Goal: Information Seeking & Learning: Learn about a topic

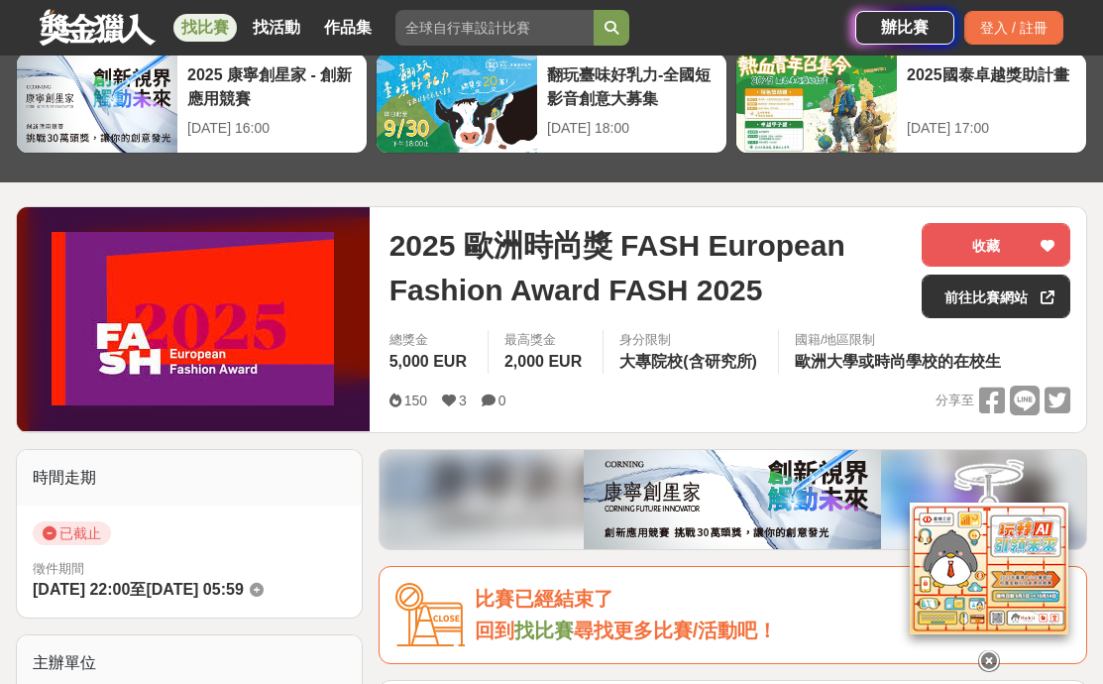
scroll to position [56, 0]
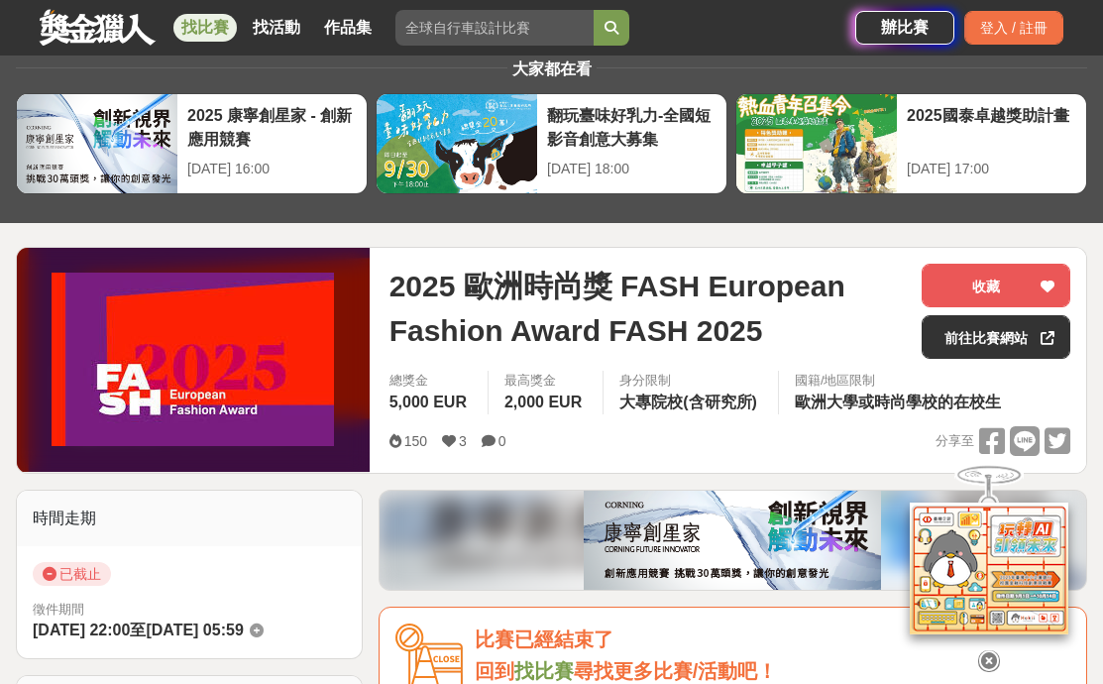
click at [208, 33] on link "找比賽" at bounding box center [204, 28] width 63 height 28
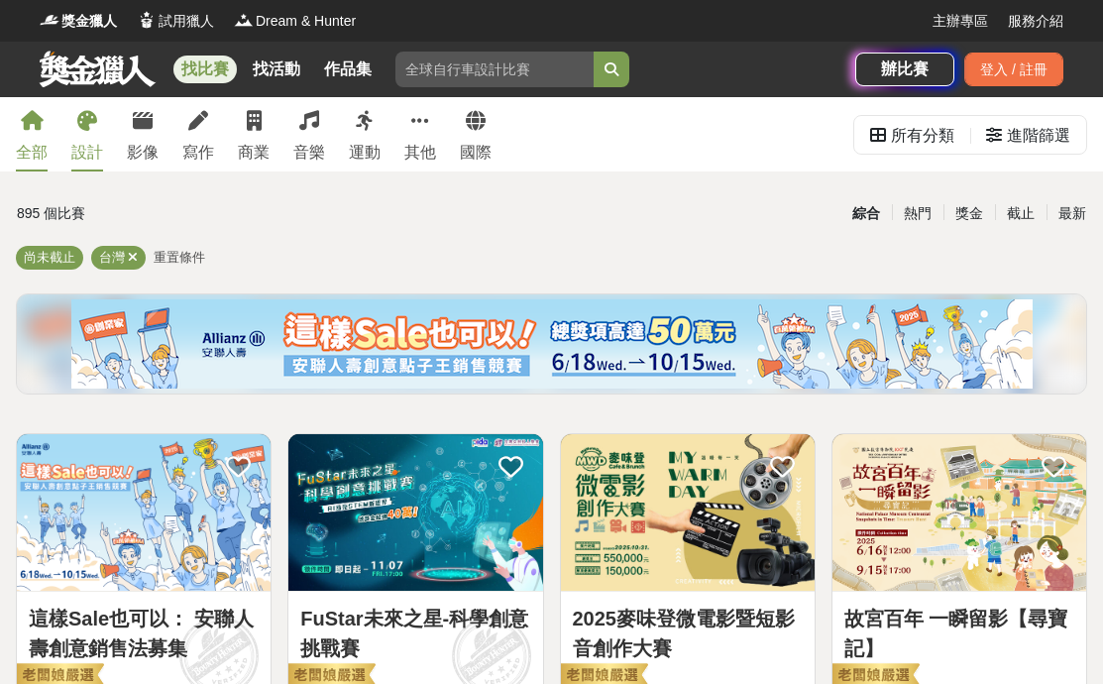
click at [94, 125] on icon at bounding box center [87, 121] width 20 height 20
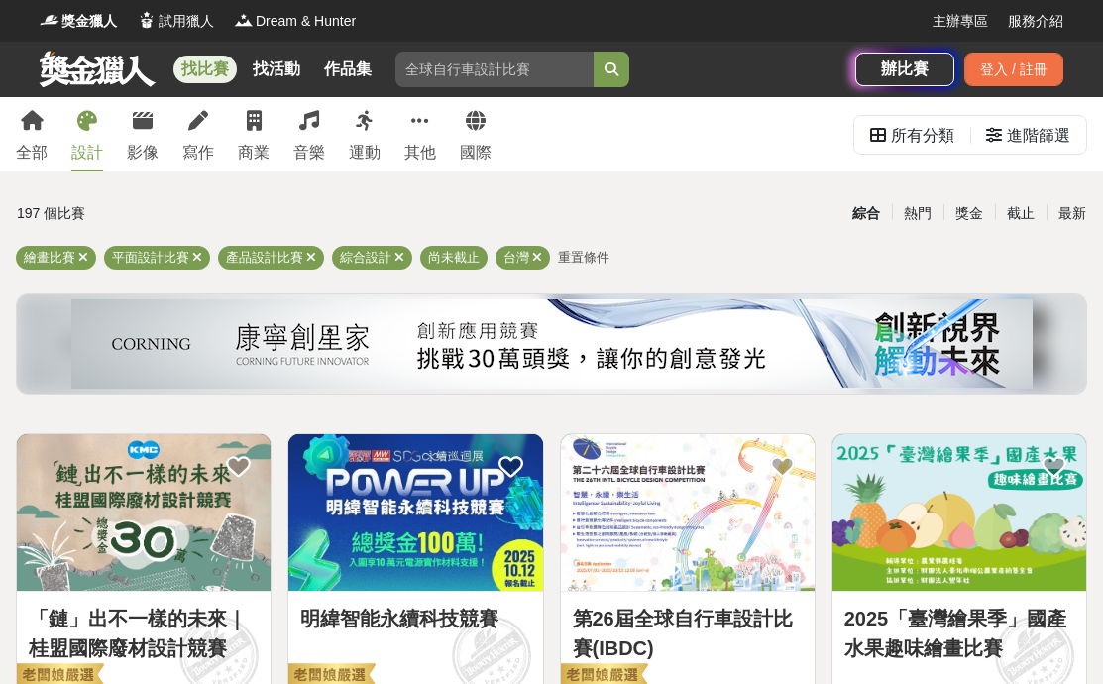
click at [586, 249] on div "繪畫比賽 平面設計比賽 產品設計比賽 綜合設計 尚未截止 台灣 重置條件" at bounding box center [551, 262] width 1071 height 32
click at [582, 256] on span "重置條件" at bounding box center [584, 257] width 52 height 15
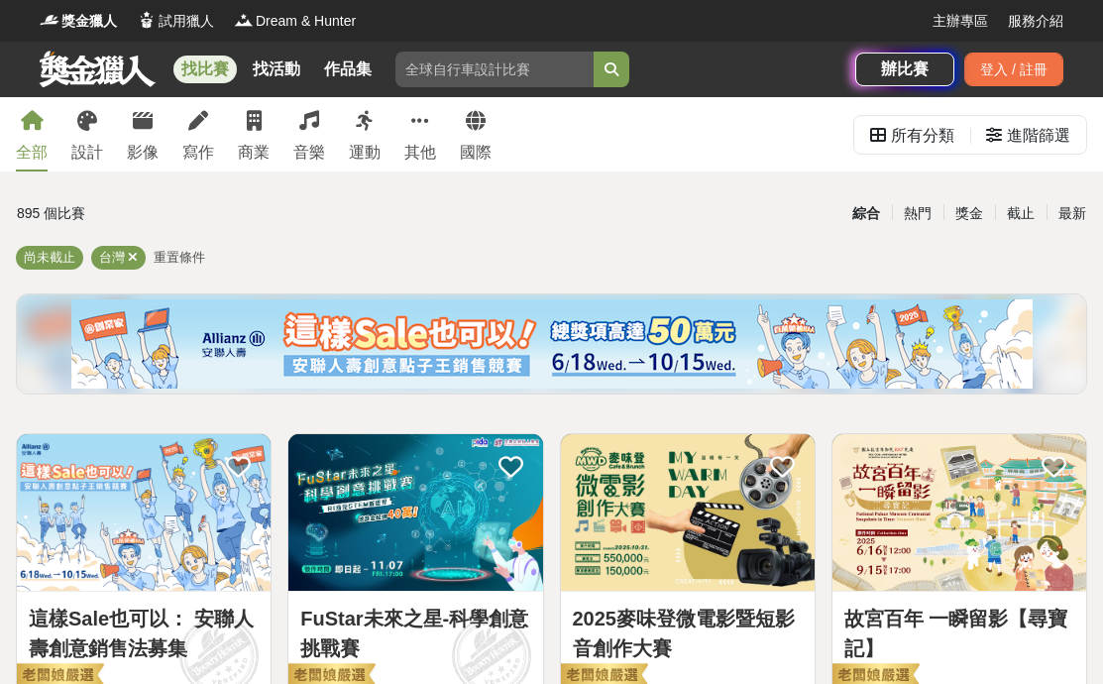
click at [181, 254] on span "重置條件" at bounding box center [180, 257] width 52 height 15
click at [909, 139] on div "所有分類" at bounding box center [922, 136] width 63 height 40
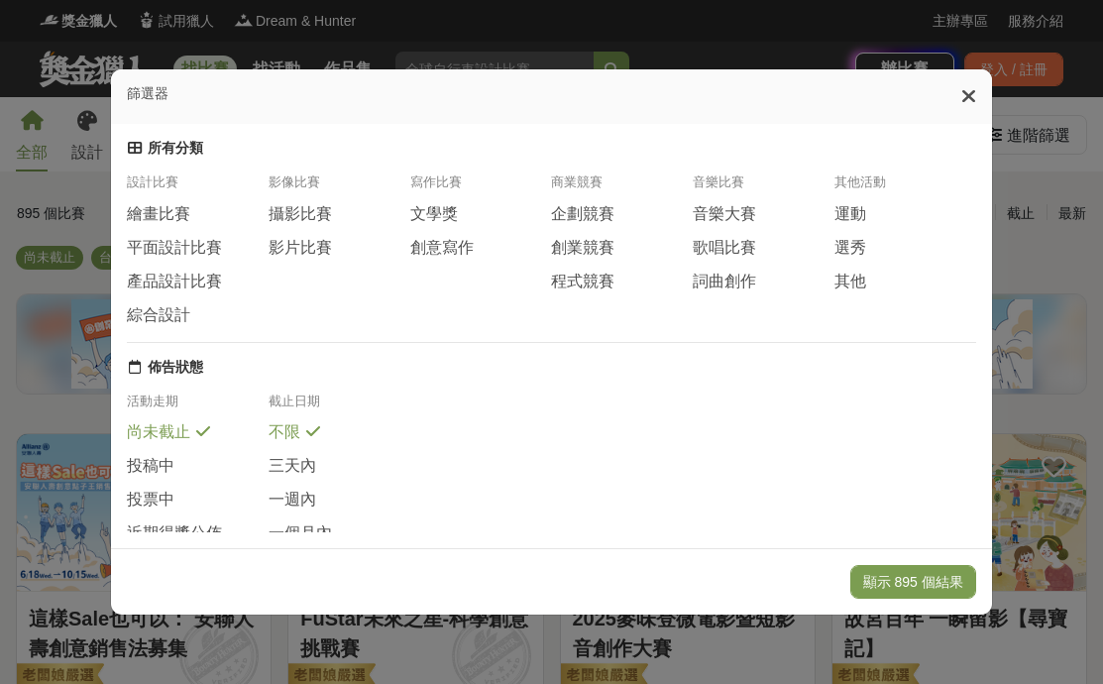
click at [976, 91] on icon at bounding box center [968, 96] width 15 height 20
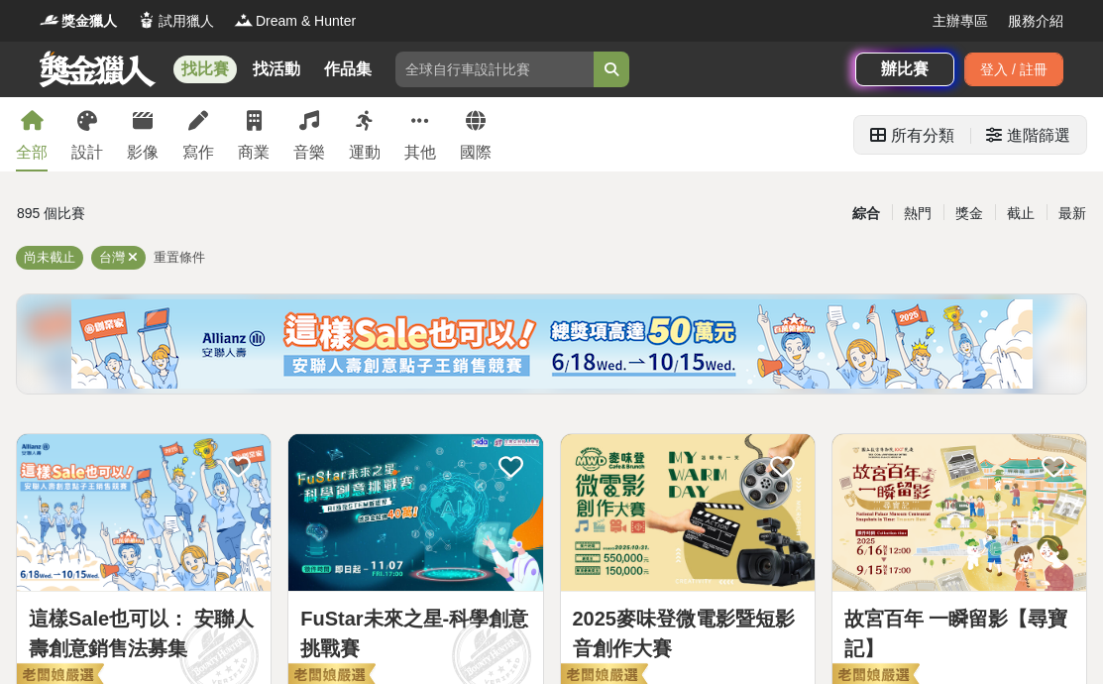
click at [1033, 125] on div "進階篩選" at bounding box center [1038, 136] width 63 height 40
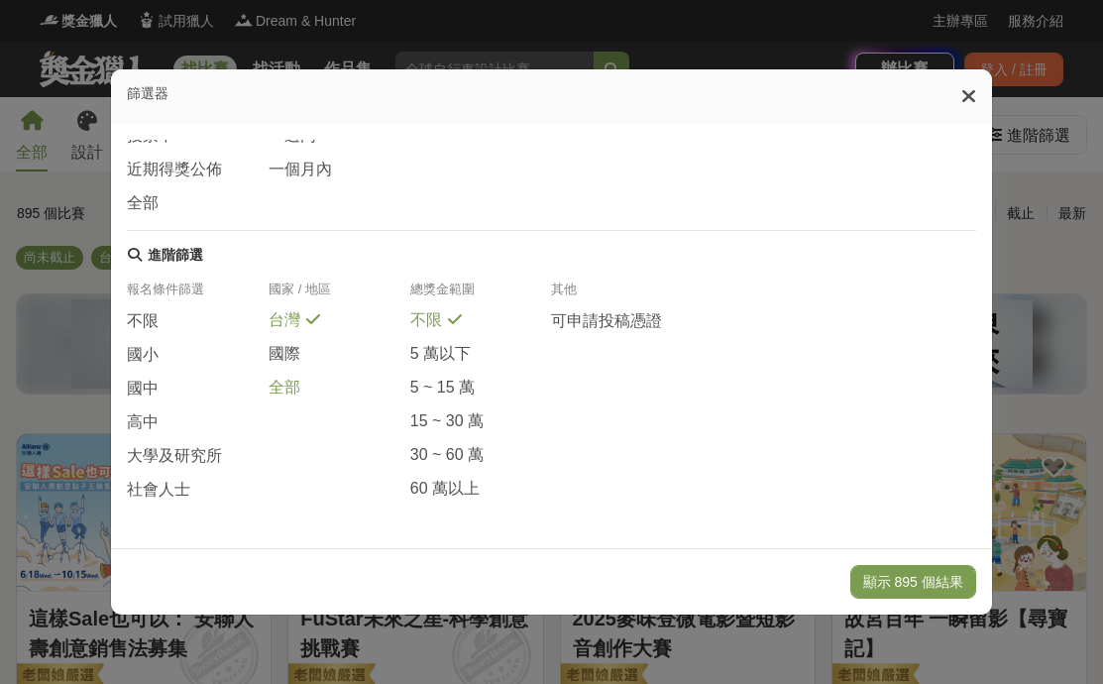
scroll to position [371, 0]
click at [299, 386] on div "全部" at bounding box center [340, 388] width 142 height 22
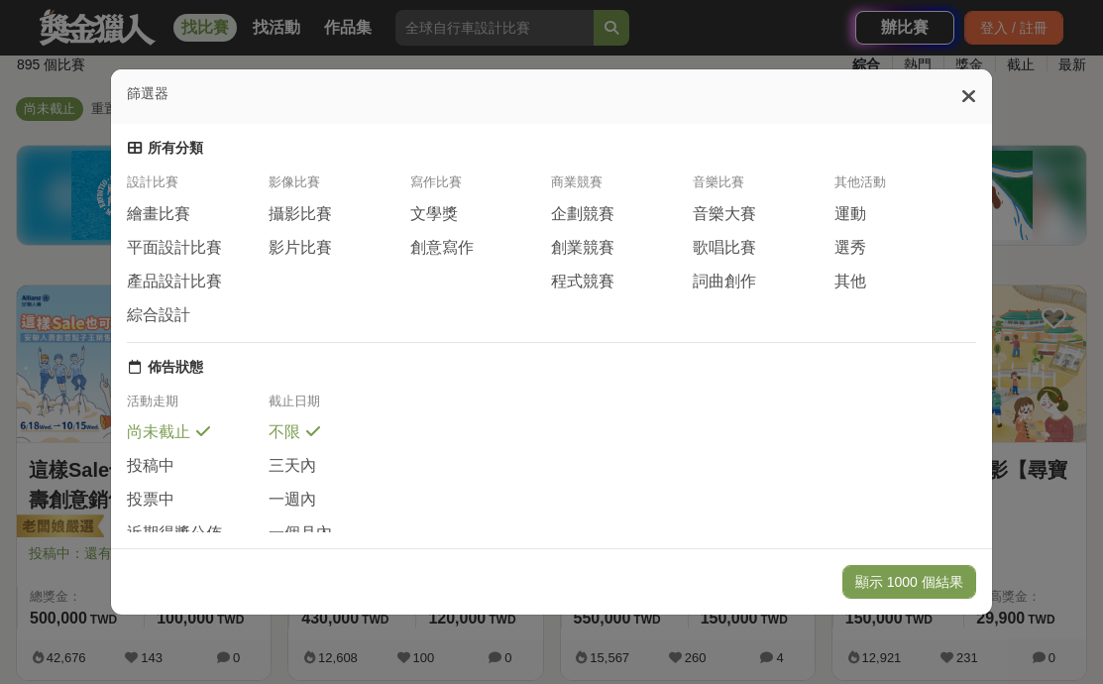
scroll to position [0, 0]
click at [917, 583] on button "顯示 1000 個結果" at bounding box center [909, 582] width 134 height 34
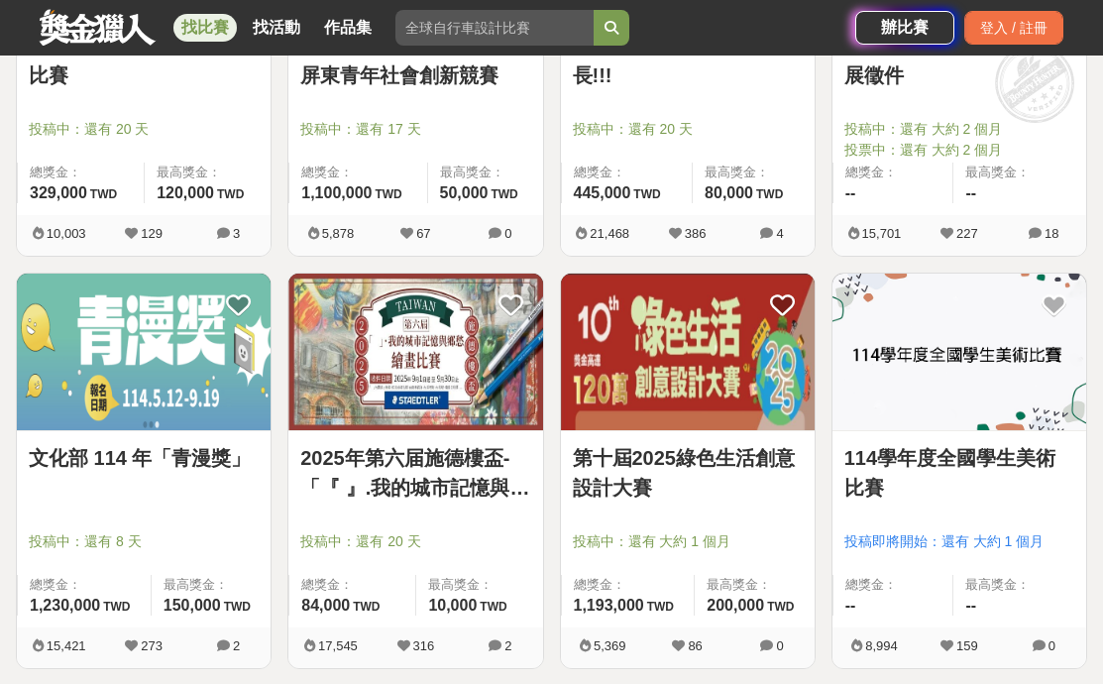
scroll to position [2357, 0]
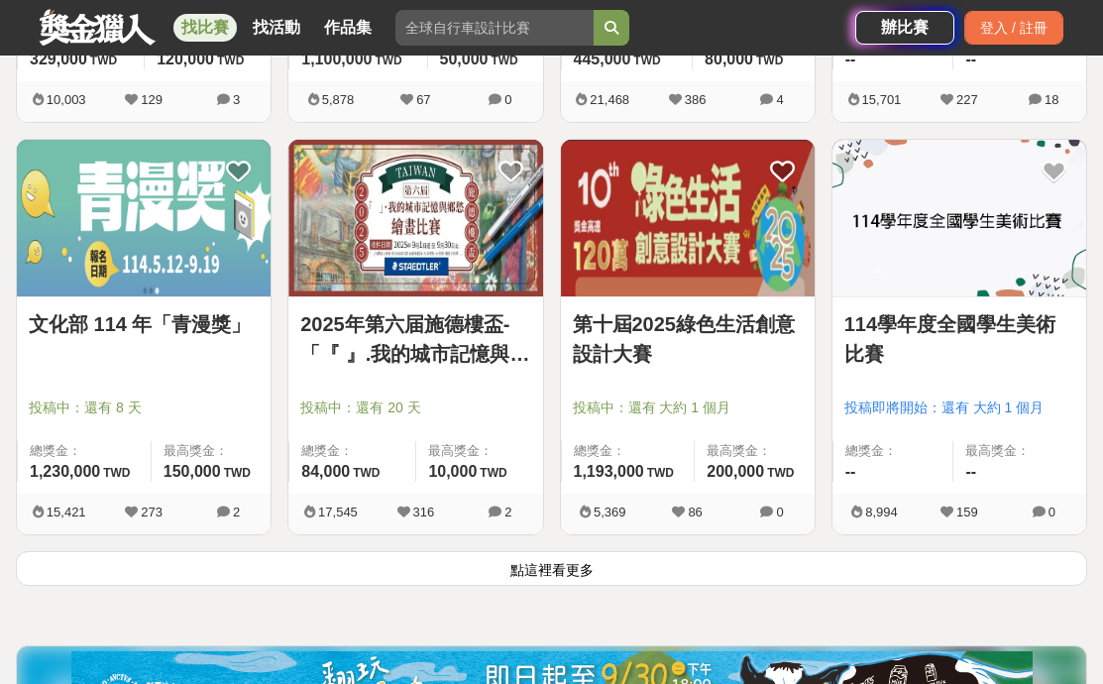
click at [572, 573] on button "點這裡看更多" at bounding box center [551, 568] width 1071 height 35
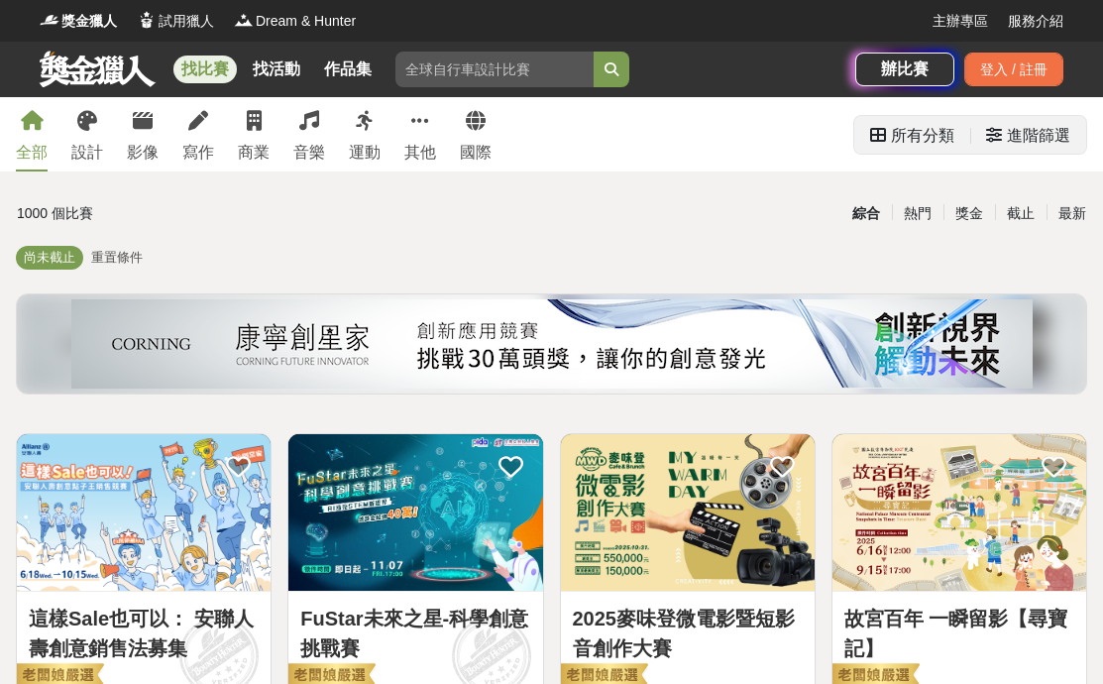
click at [1031, 135] on div "進階篩選" at bounding box center [1038, 136] width 63 height 40
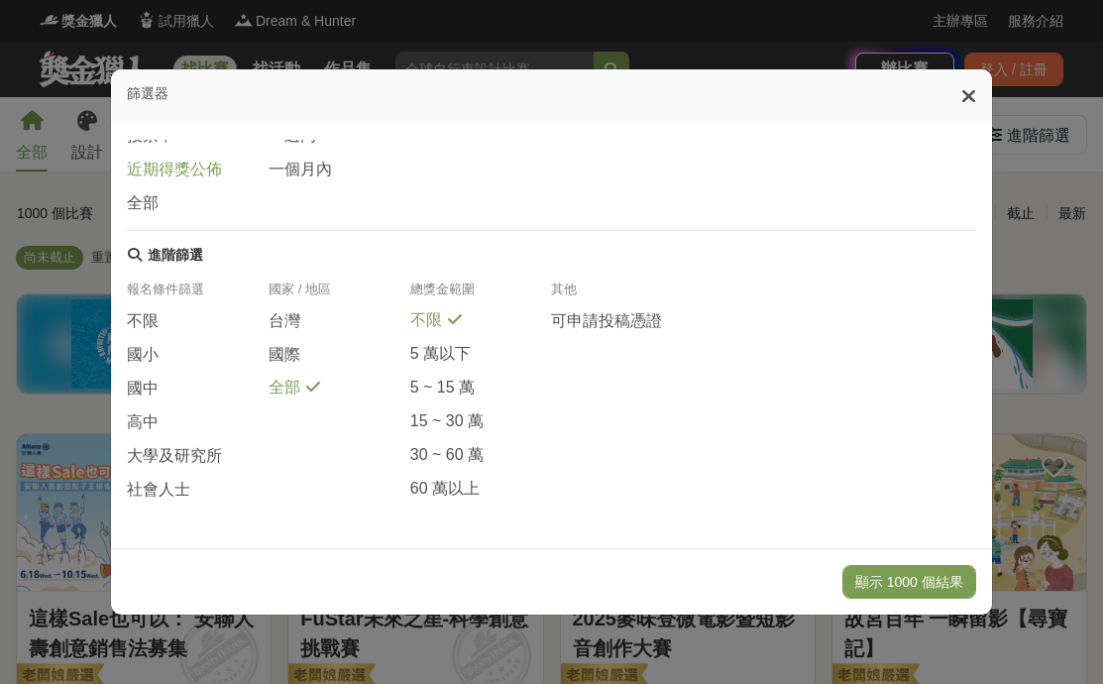
scroll to position [371, 0]
click at [160, 463] on span "大學及研究所" at bounding box center [174, 456] width 95 height 21
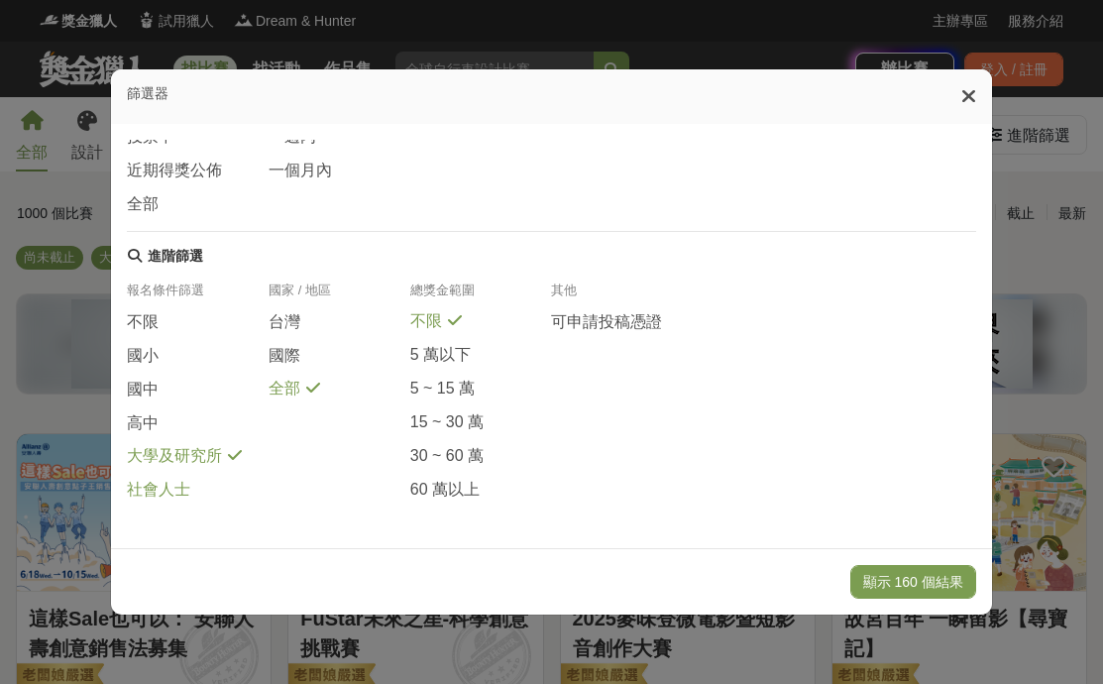
click at [195, 487] on span at bounding box center [203, 487] width 16 height 16
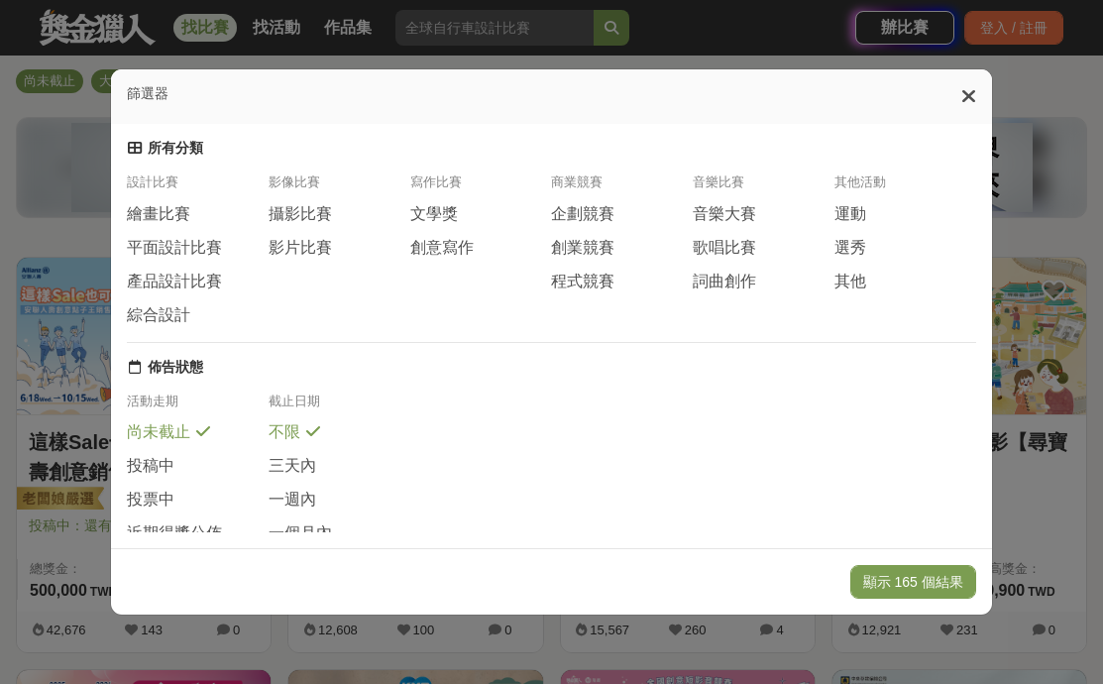
scroll to position [172, 0]
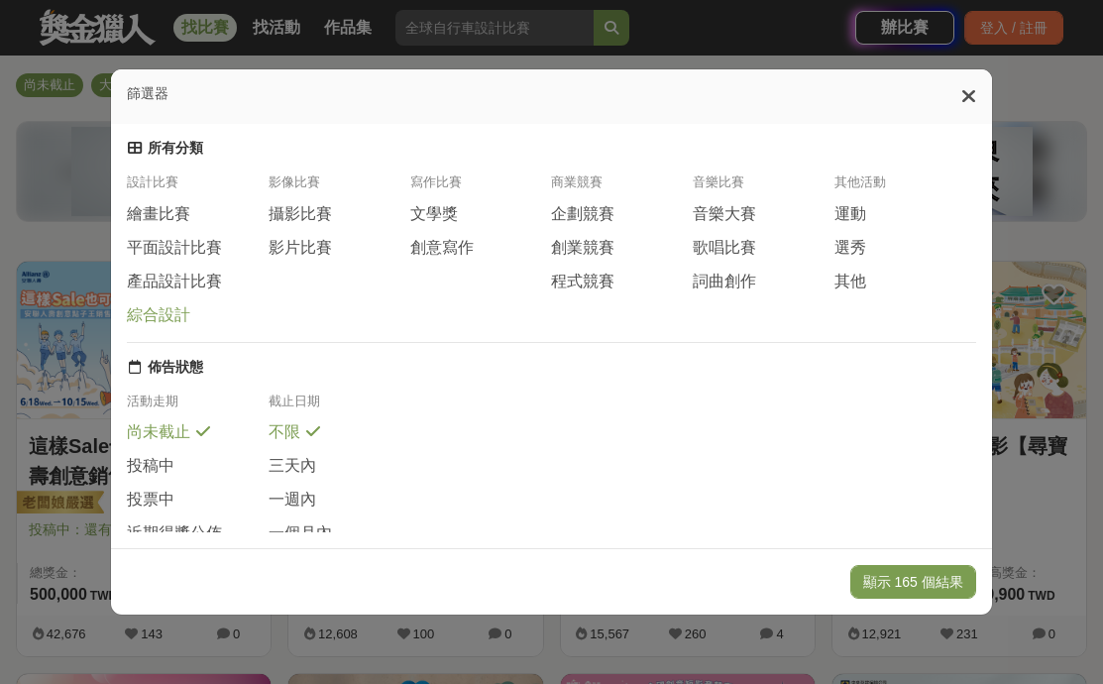
click at [167, 309] on span "綜合設計" at bounding box center [158, 315] width 63 height 21
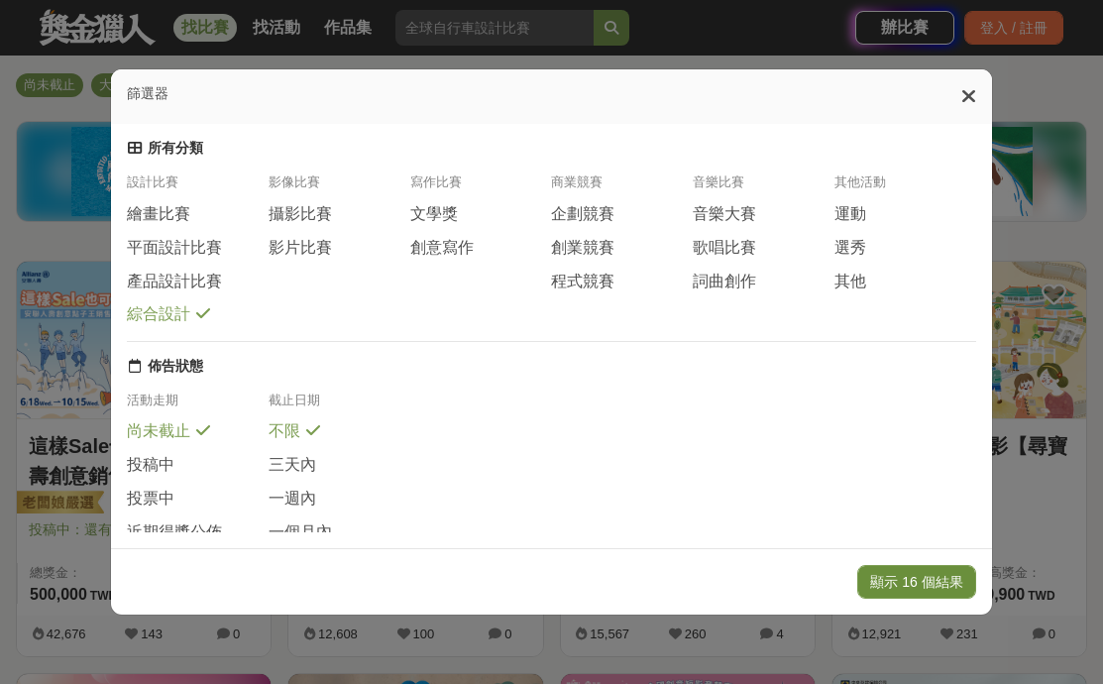
click at [914, 575] on button "顯示 16 個結果" at bounding box center [916, 582] width 118 height 34
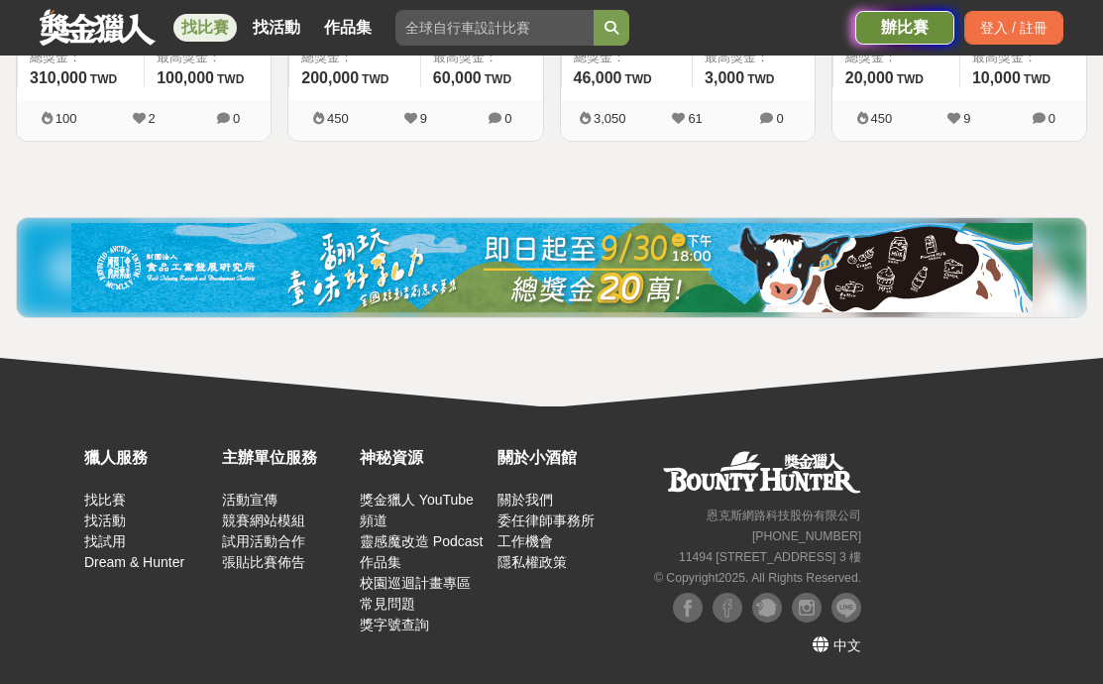
scroll to position [1926, 0]
